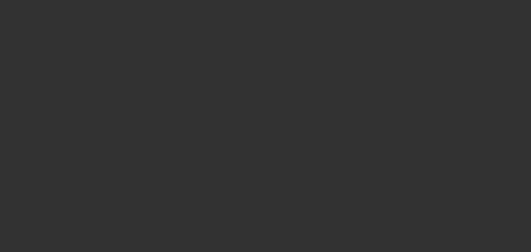
select select "0"
select select "2"
select select "0"
select select "6"
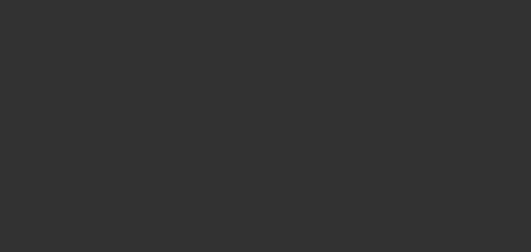
select select "0"
select select "2"
select select "0"
select select "6"
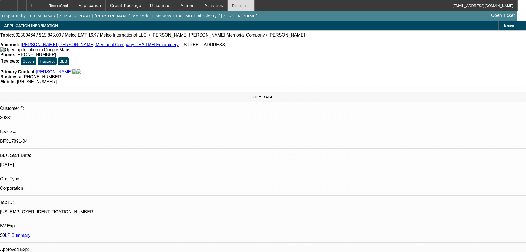
click at [240, 8] on div "Documents" at bounding box center [241, 5] width 27 height 11
